Goal: Information Seeking & Learning: Learn about a topic

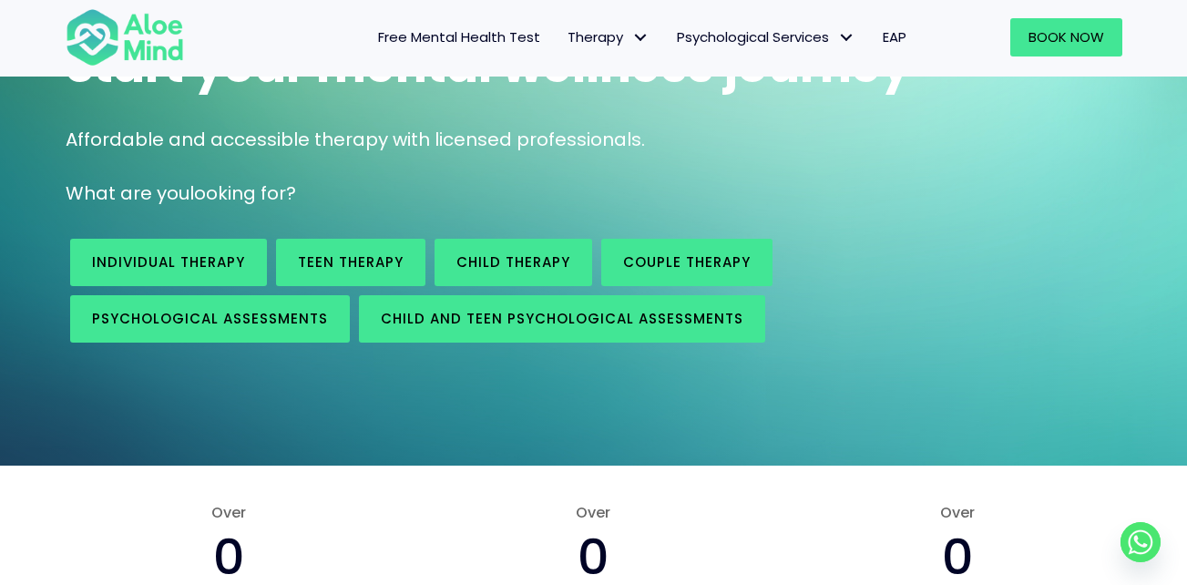
scroll to position [235, 0]
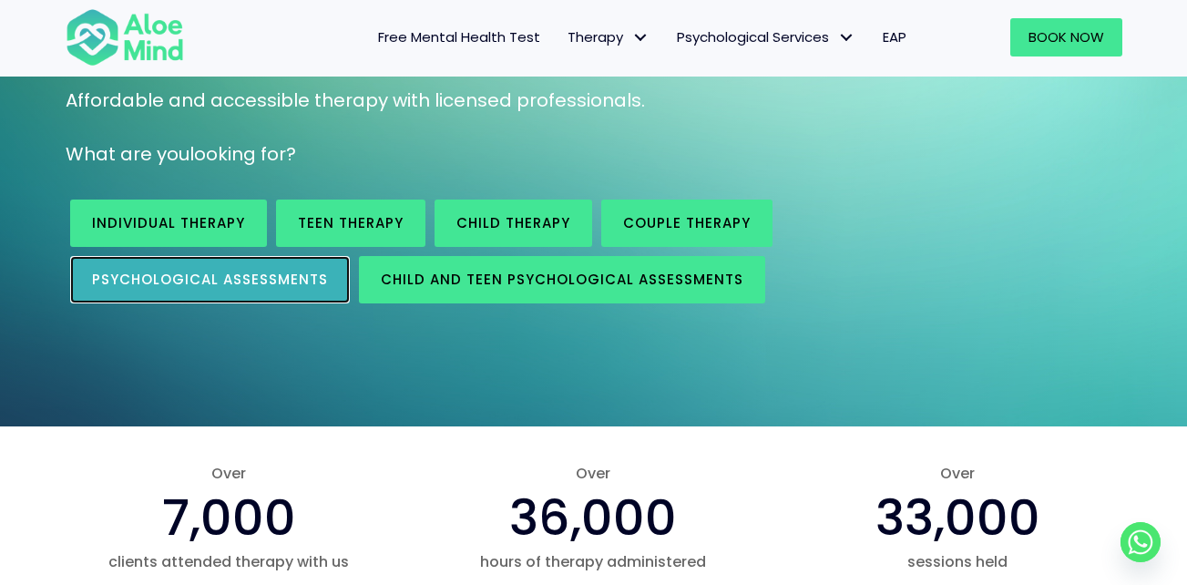
click at [174, 293] on link "Psychological assessments" at bounding box center [210, 279] width 280 height 47
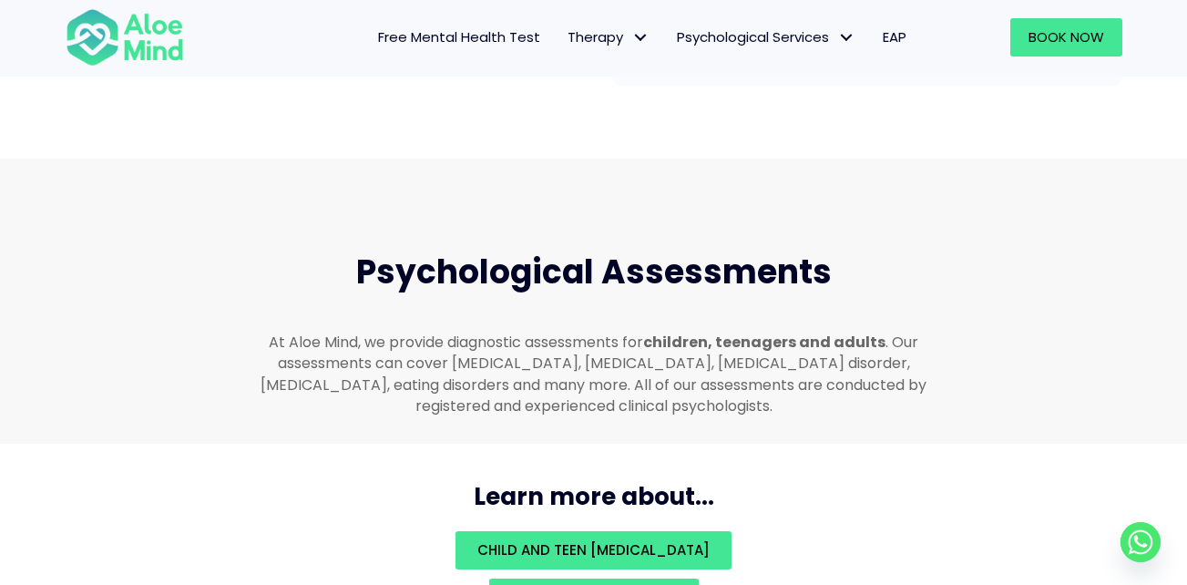
scroll to position [3872, 0]
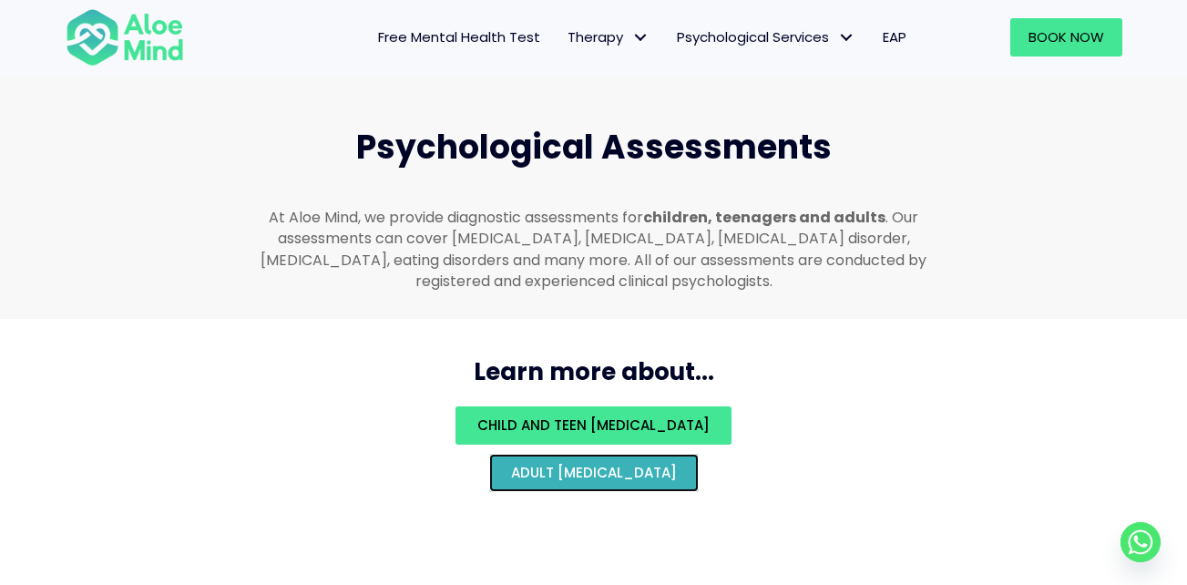
click at [596, 463] on span "Adult psychological assessment" at bounding box center [594, 472] width 166 height 19
